Goal: Check status: Check status

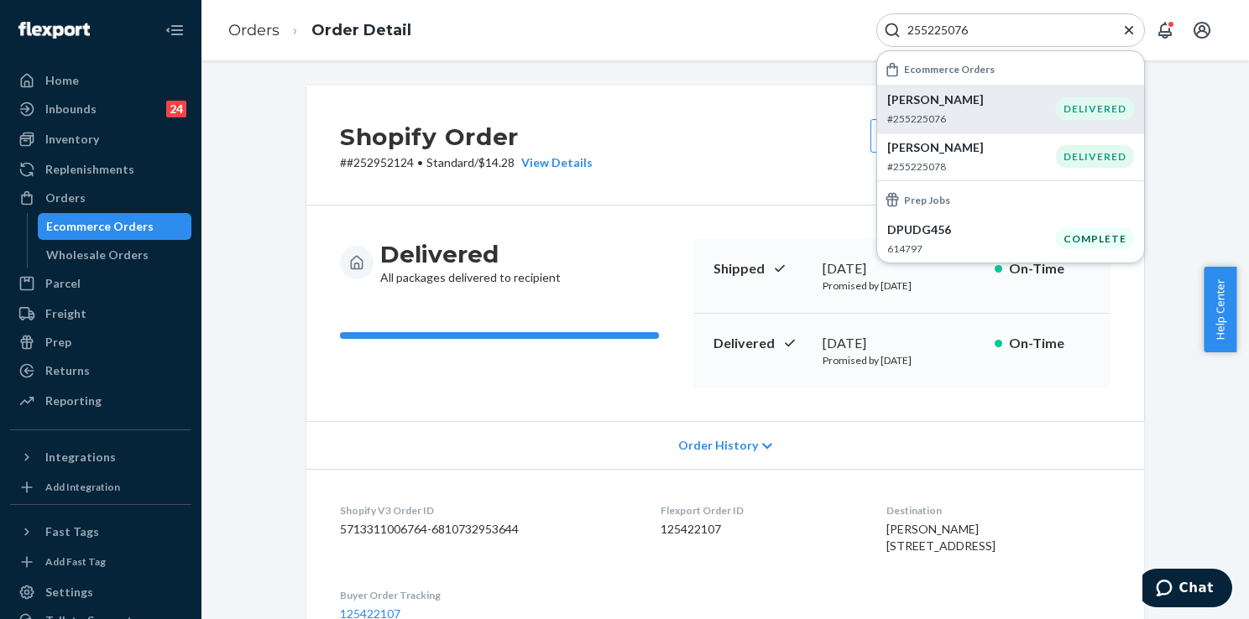
type input "255225076"
click at [943, 112] on p "#255225076" at bounding box center [971, 119] width 169 height 14
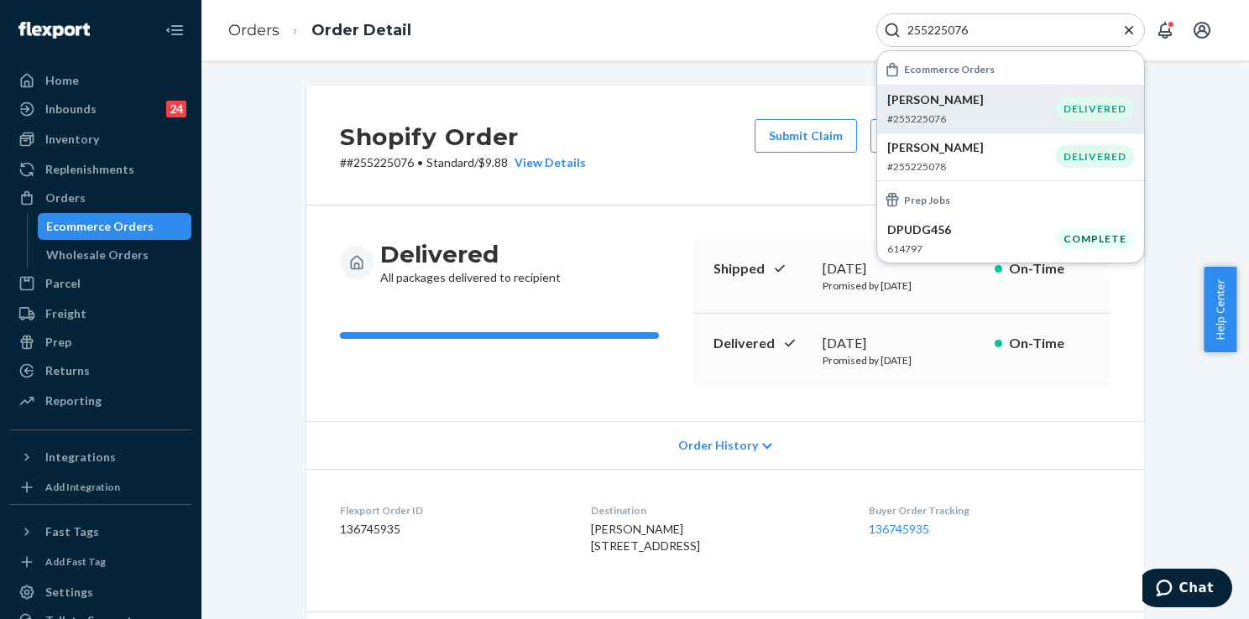
drag, startPoint x: 1192, startPoint y: 441, endPoint x: 1205, endPoint y: 371, distance: 70.9
click at [1192, 441] on div "Shopify Order # #255225076 • Standard / $9.88 View Details Submit Claim Create …" at bounding box center [725, 626] width 1022 height 1081
click at [1135, 38] on button "Close Search" at bounding box center [1128, 31] width 17 height 18
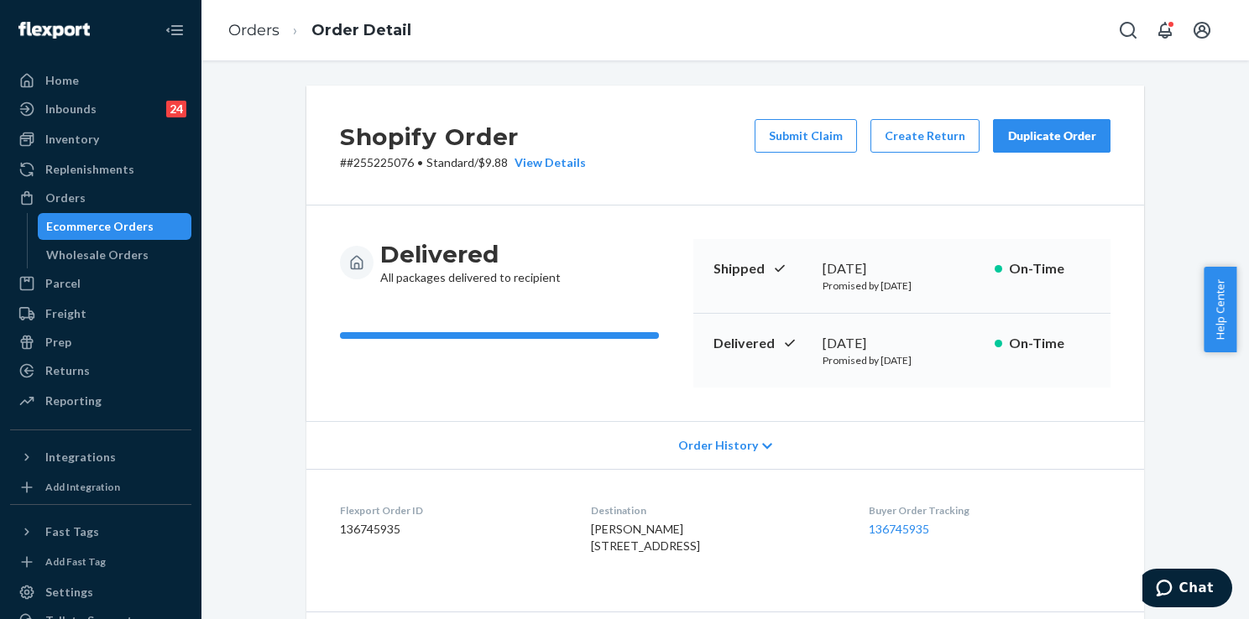
click at [731, 444] on span "Order History" at bounding box center [718, 445] width 80 height 17
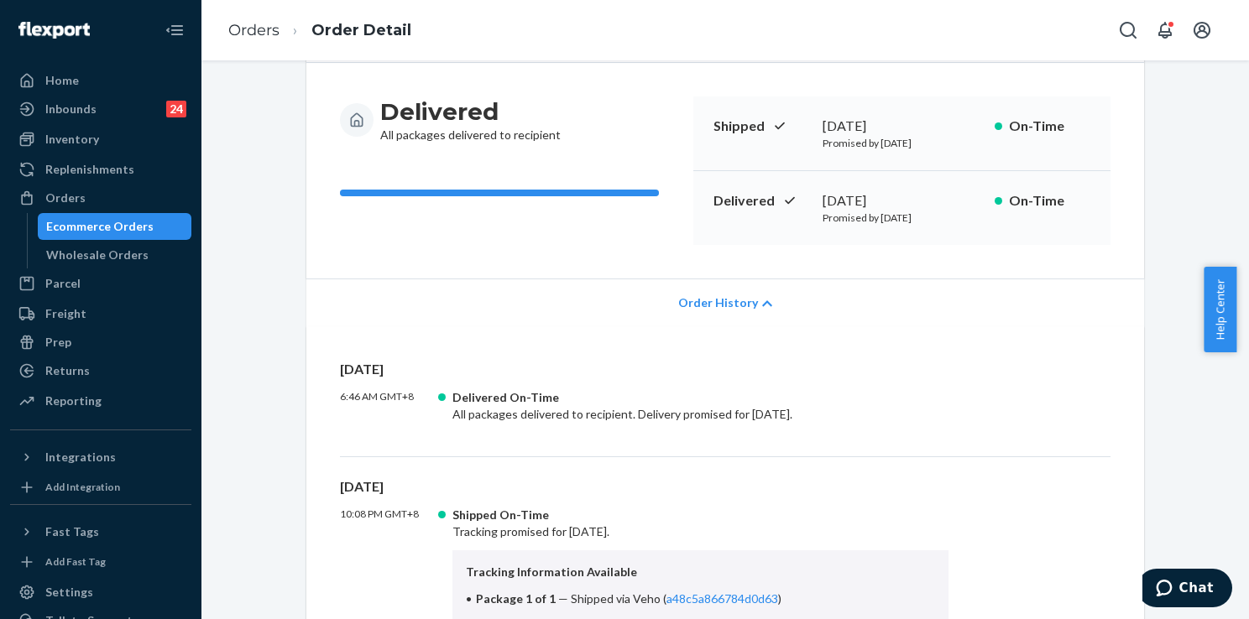
scroll to position [168, 0]
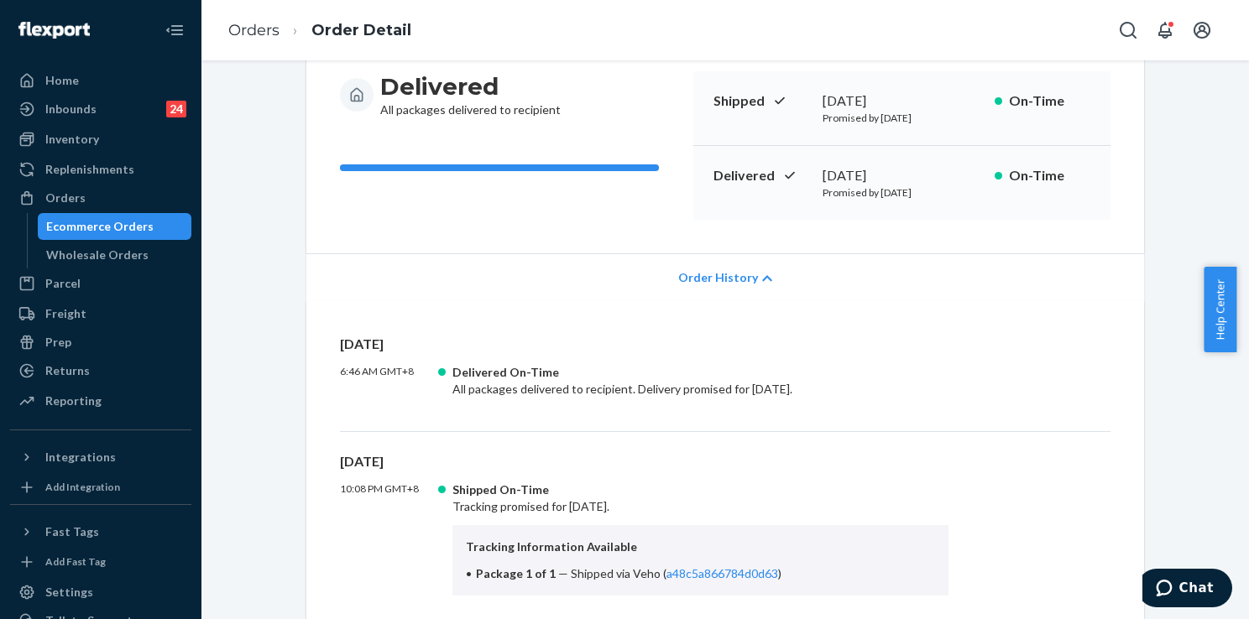
drag, startPoint x: 248, startPoint y: 120, endPoint x: 846, endPoint y: 2, distance: 609.2
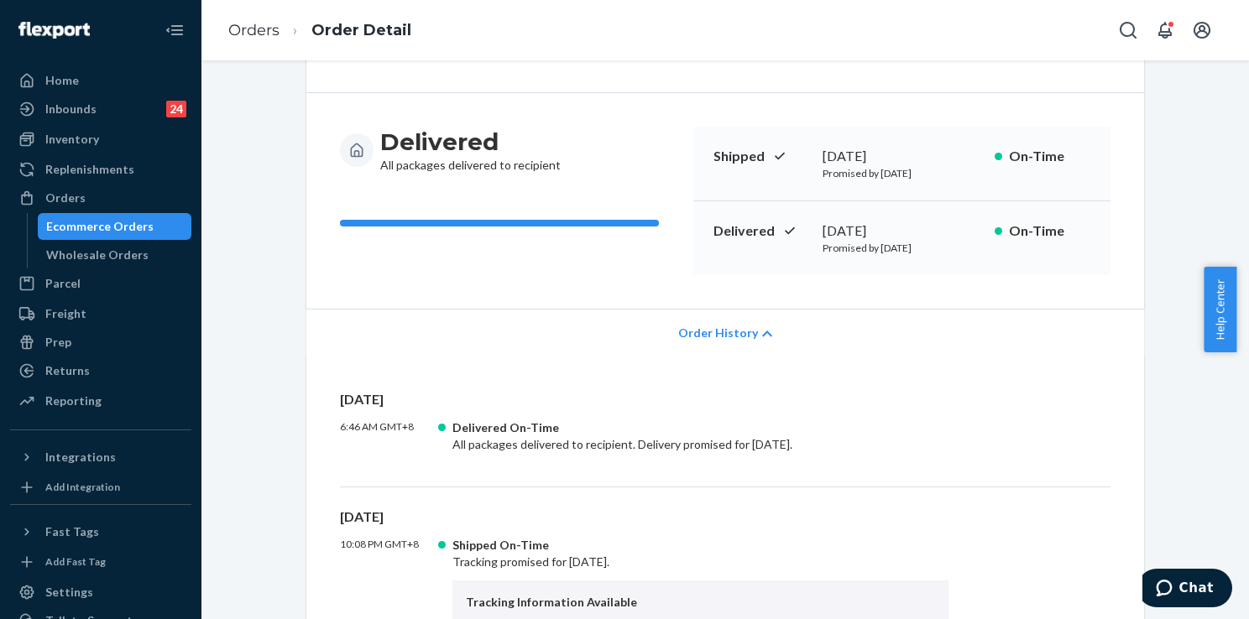
scroll to position [84, 0]
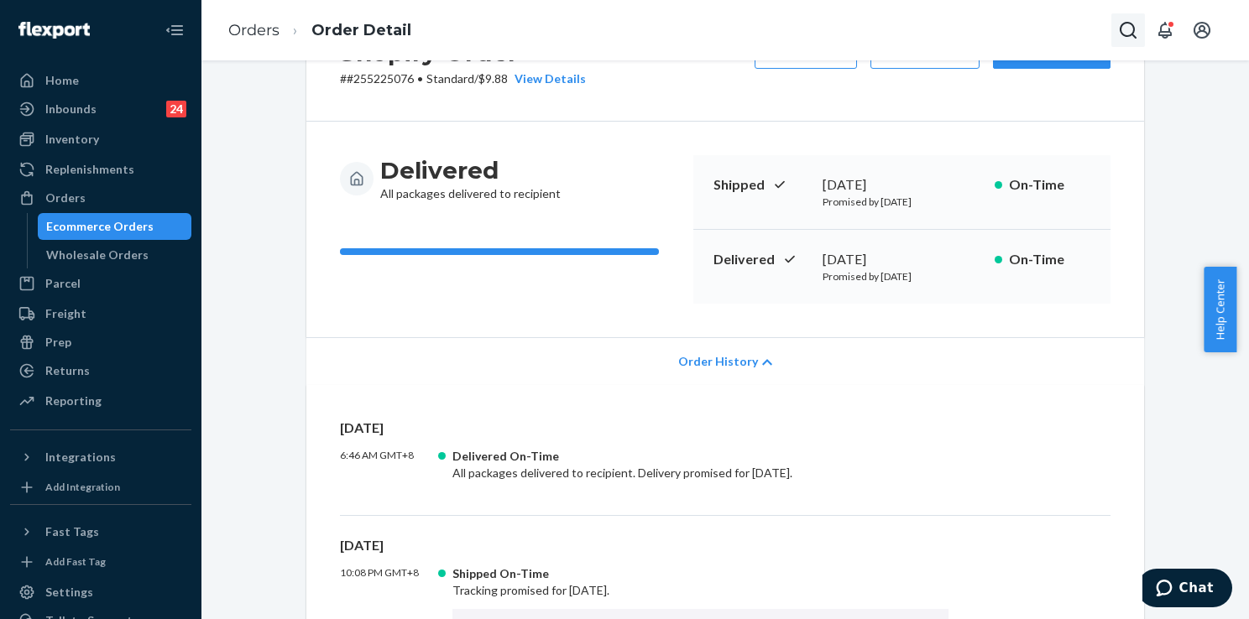
click at [1127, 29] on icon "Open Search Box" at bounding box center [1128, 30] width 20 height 20
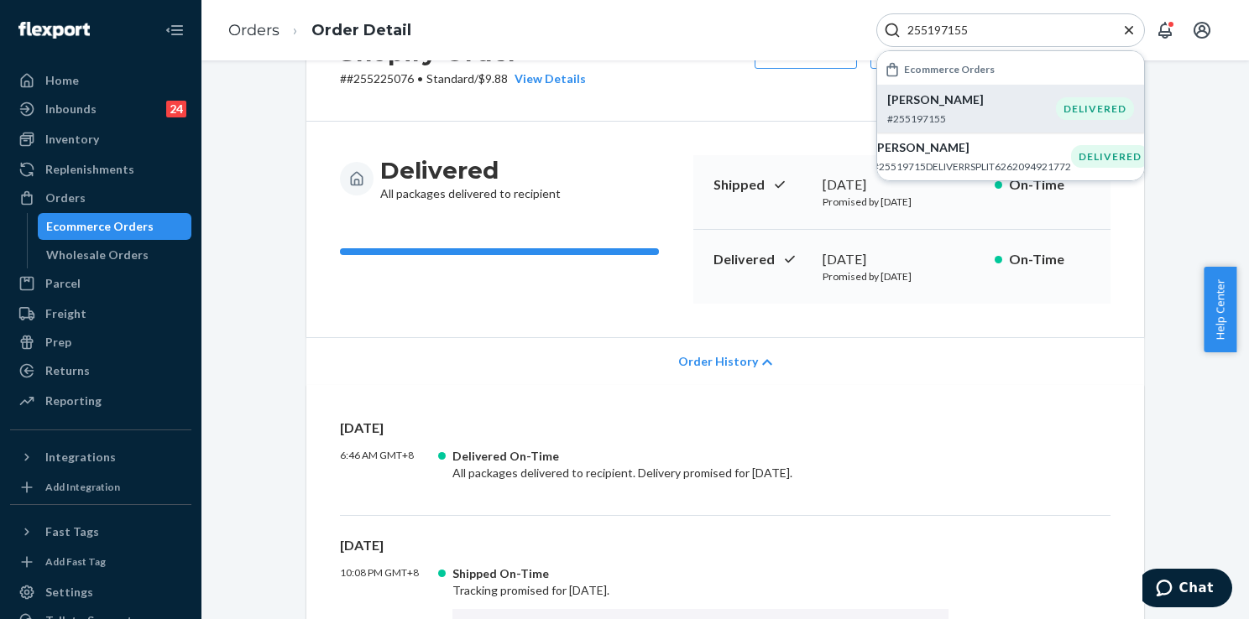
type input "255197155"
click at [936, 100] on p "[PERSON_NAME]" at bounding box center [971, 99] width 169 height 17
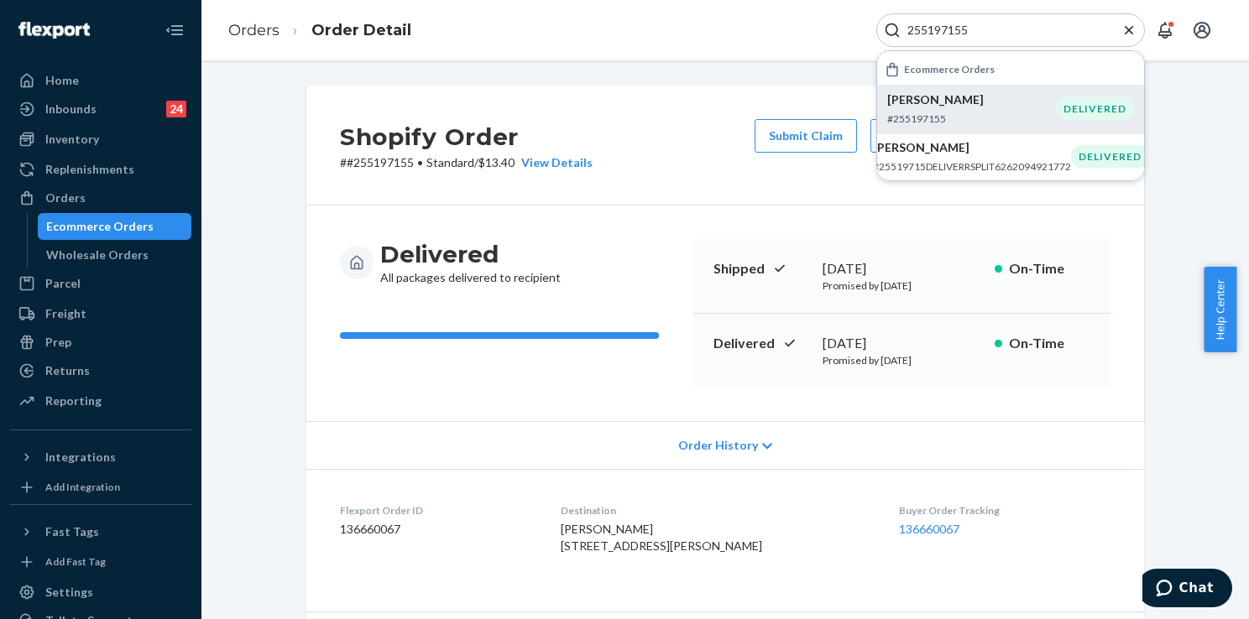
click at [1125, 27] on icon "Close Search" at bounding box center [1129, 29] width 8 height 8
